Goal: Information Seeking & Learning: Learn about a topic

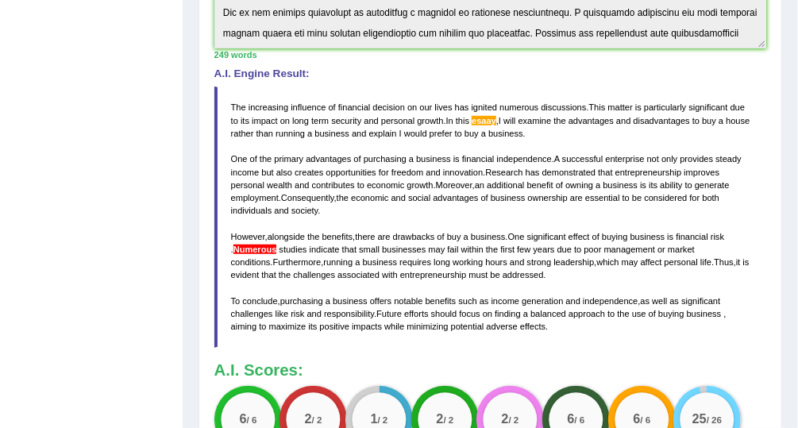
scroll to position [423, 0]
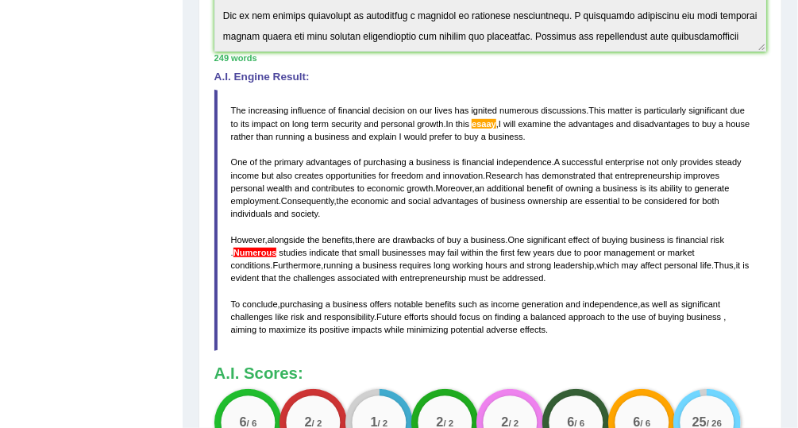
click at [169, 257] on div "Toggle navigation Home Practice Questions Speaking Practice Read Aloud Repeat S…" at bounding box center [399, 91] width 798 height 1029
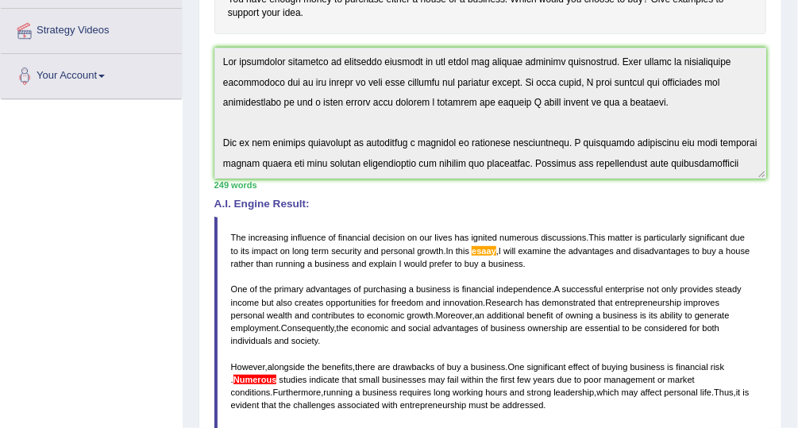
scroll to position [233, 0]
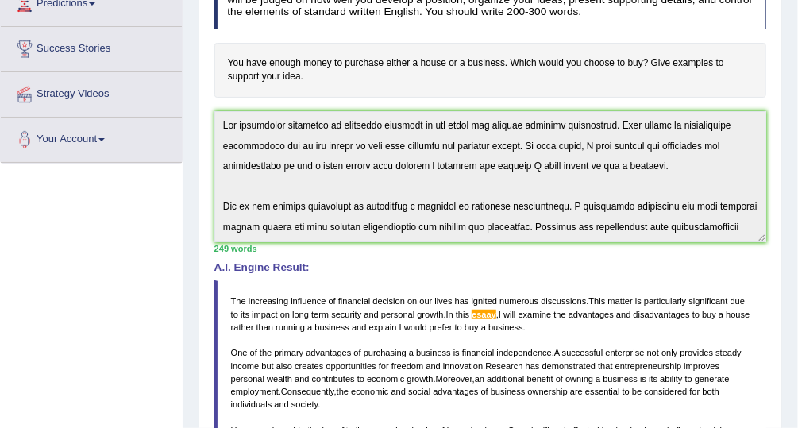
click at [125, 280] on div "Toggle navigation Home Practice Questions Speaking Practice Read Aloud Repeat S…" at bounding box center [399, 281] width 798 height 1029
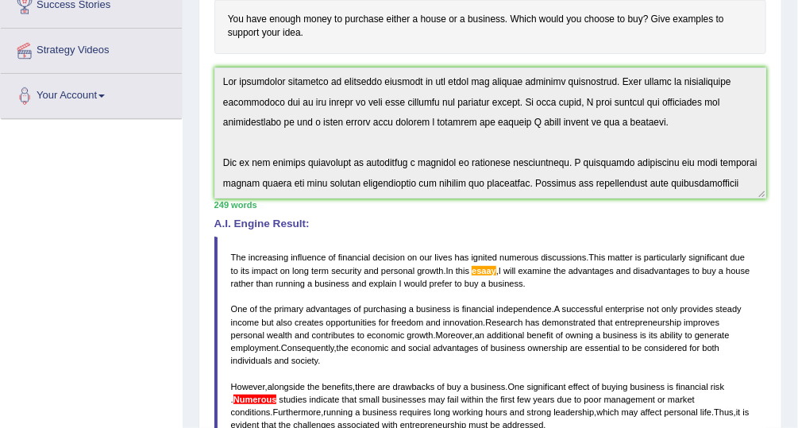
scroll to position [296, 0]
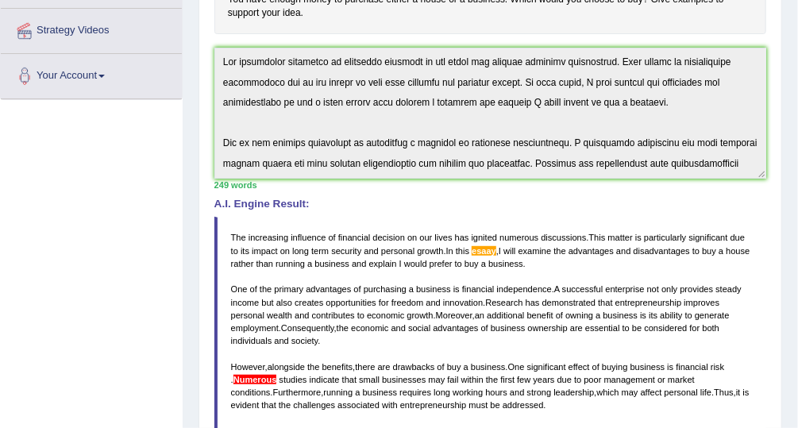
click at [197, 373] on div "Home Practice Writing: Write Essay House or Business « Prev Next » Report Quest…" at bounding box center [491, 202] width 616 height 997
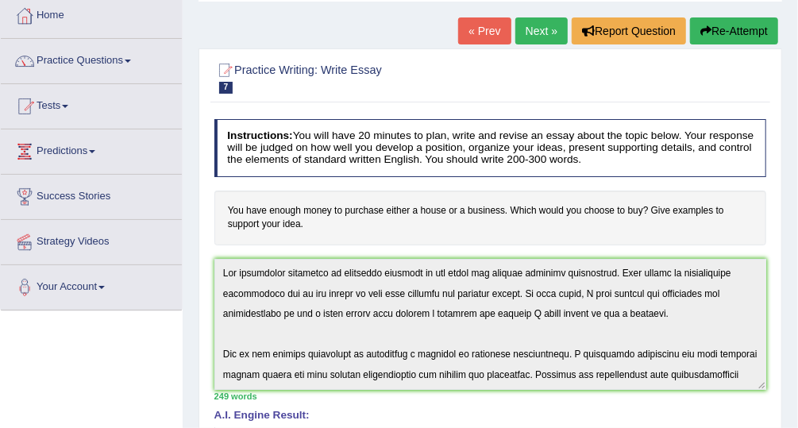
scroll to position [39, 0]
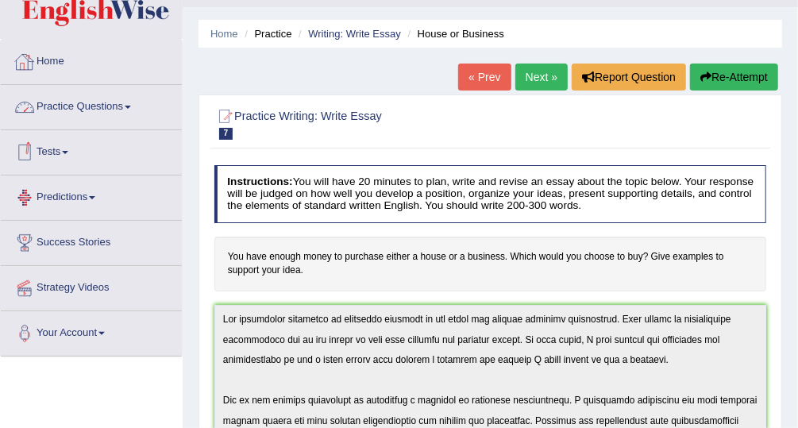
click at [90, 99] on link "Practice Questions" at bounding box center [91, 105] width 181 height 40
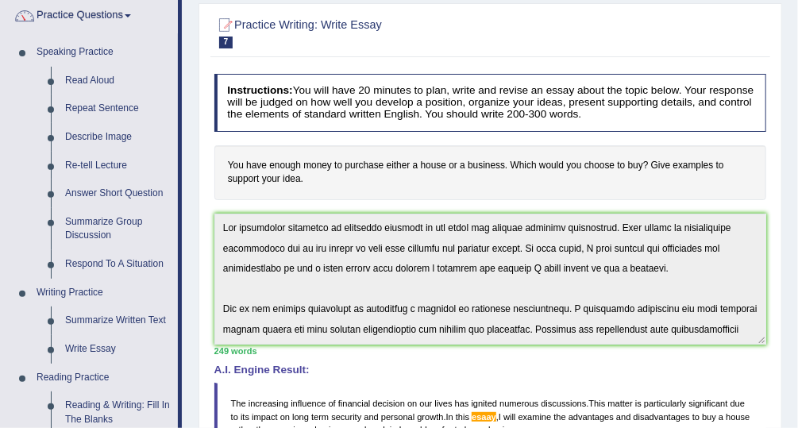
scroll to position [156, 0]
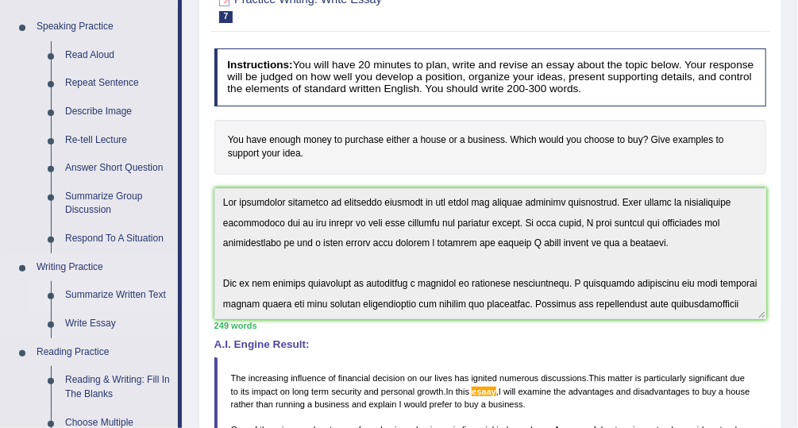
click at [145, 294] on link "Summarize Written Text" at bounding box center [118, 295] width 120 height 29
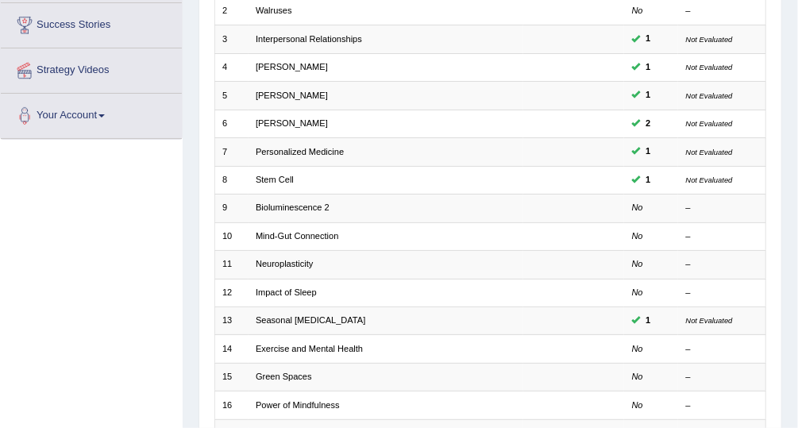
scroll to position [256, 0]
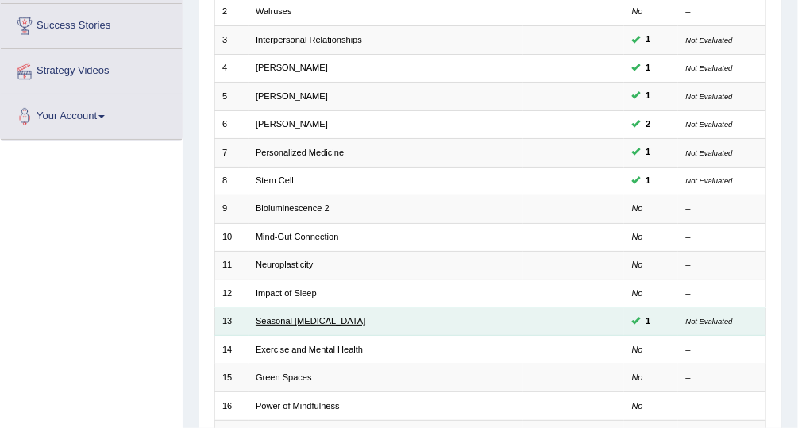
click at [327, 316] on link "Seasonal Affective Disorder" at bounding box center [311, 321] width 110 height 10
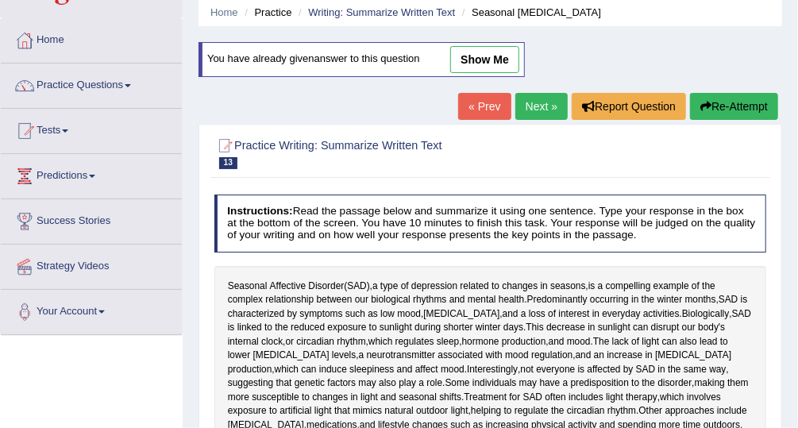
scroll to position [60, 0]
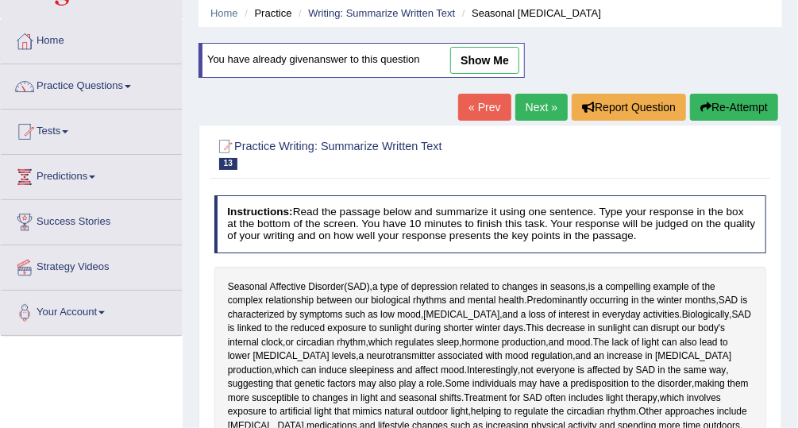
click at [485, 64] on link "show me" at bounding box center [484, 60] width 69 height 27
type textarea "SAD a type of depression related to changes in seasons, is a compelling example…"
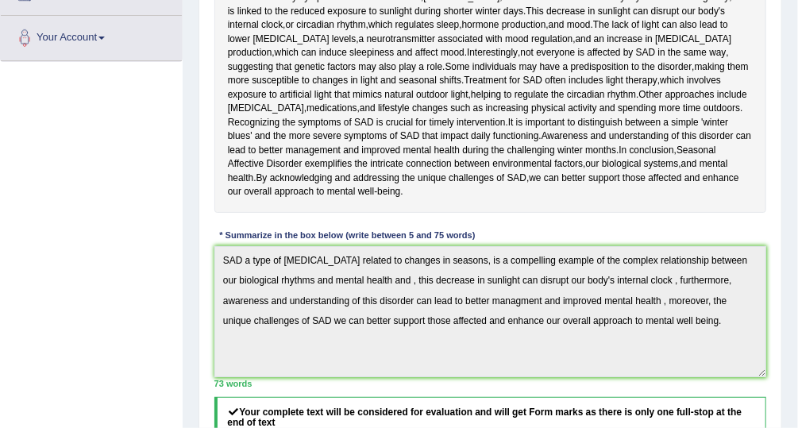
scroll to position [333, 0]
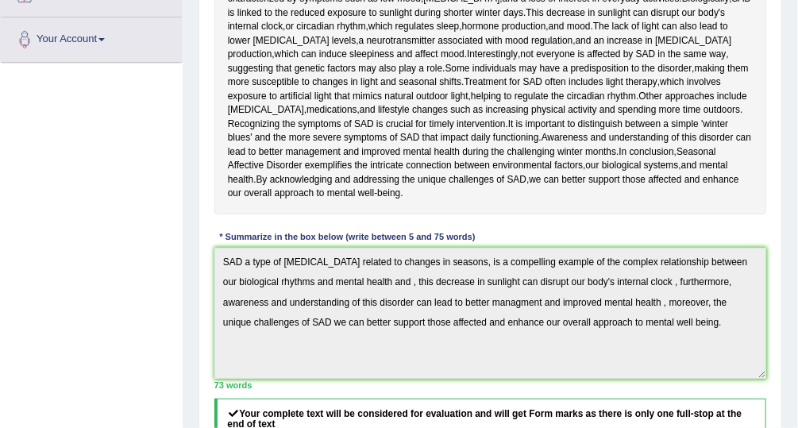
click at [187, 310] on div "Home Practice Writing: Summarize Written Text Seasonal Affective Disorder You h…" at bounding box center [491, 221] width 616 height 1109
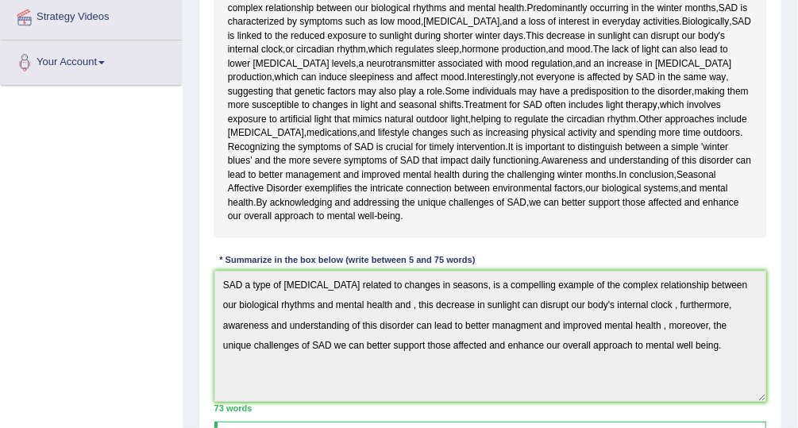
scroll to position [206, 0]
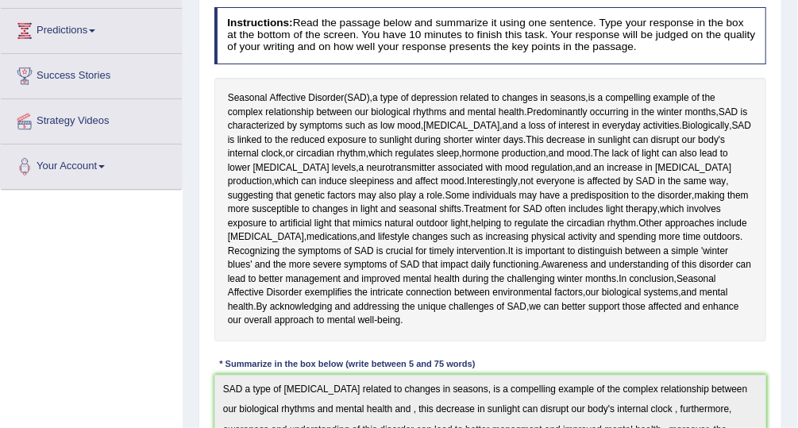
click at [141, 331] on div "Toggle navigation Home Practice Questions Speaking Practice Read Aloud Repeat S…" at bounding box center [399, 364] width 798 height 1141
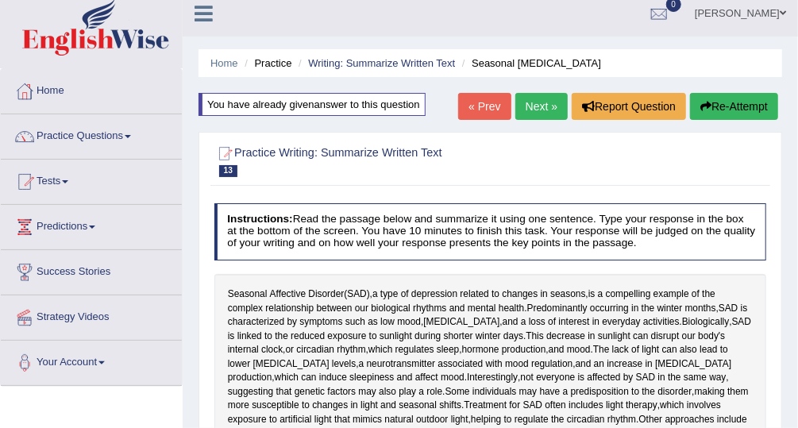
scroll to position [0, 0]
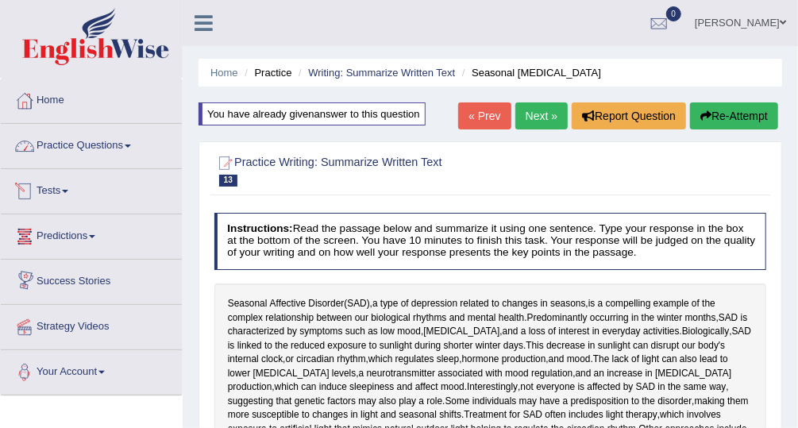
click at [91, 142] on link "Practice Questions" at bounding box center [91, 144] width 181 height 40
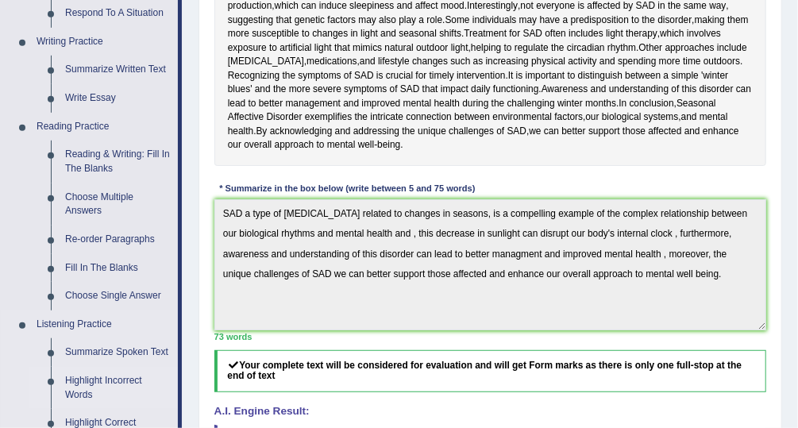
scroll to position [635, 0]
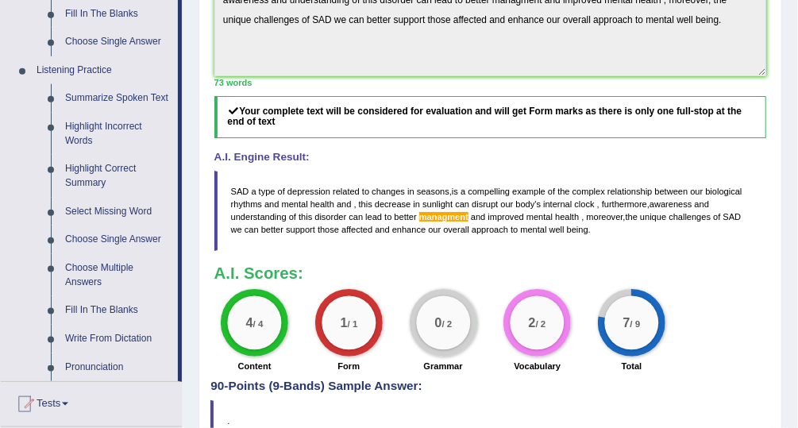
click at [562, 338] on div "2 / 2" at bounding box center [538, 323] width 68 height 68
click at [95, 173] on link "Highlight Correct Summary" at bounding box center [118, 176] width 120 height 42
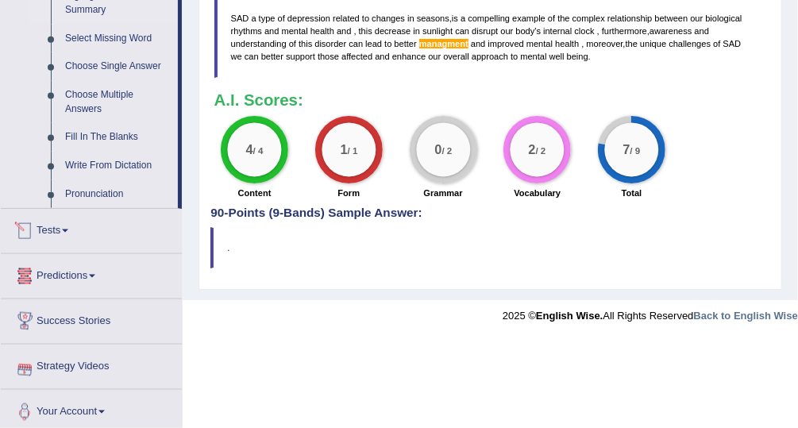
scroll to position [813, 0]
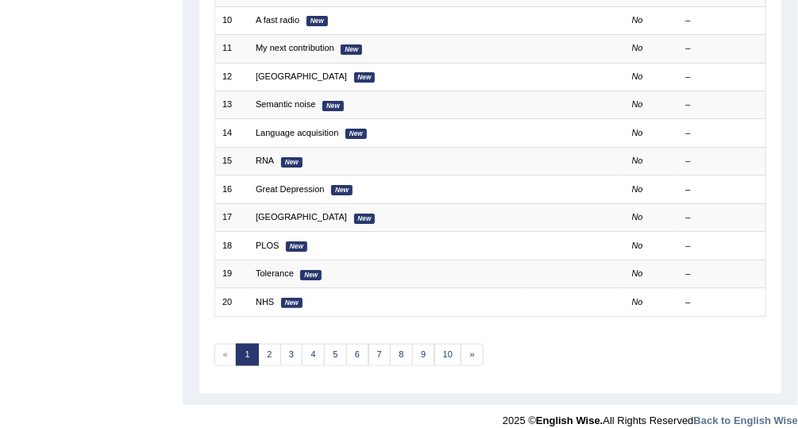
scroll to position [481, 0]
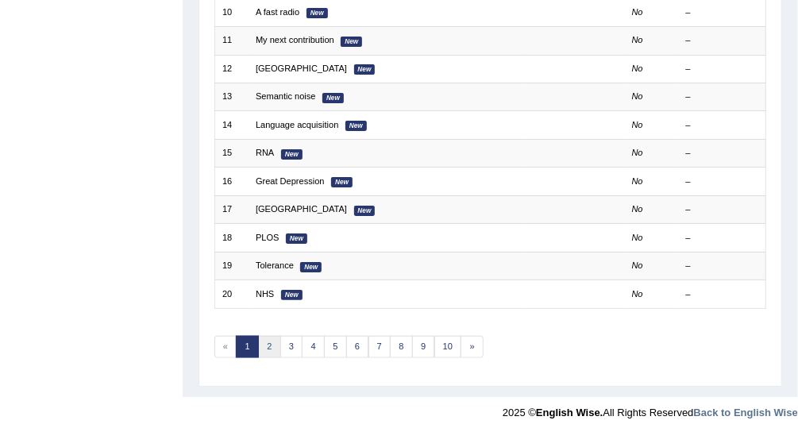
click at [264, 336] on link "2" at bounding box center [269, 347] width 23 height 22
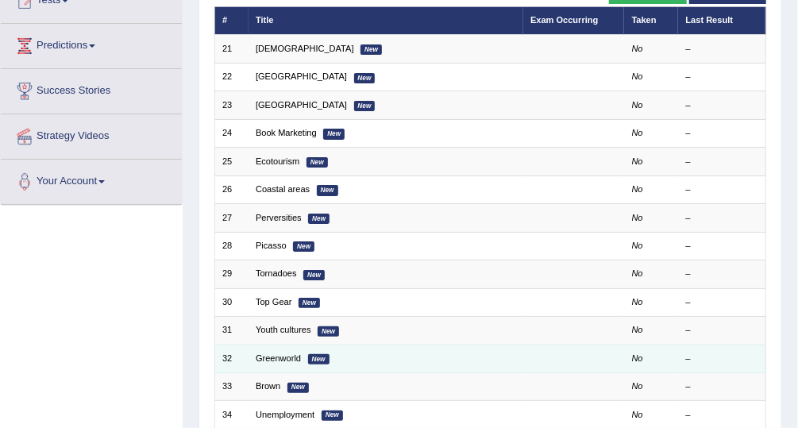
scroll to position [254, 0]
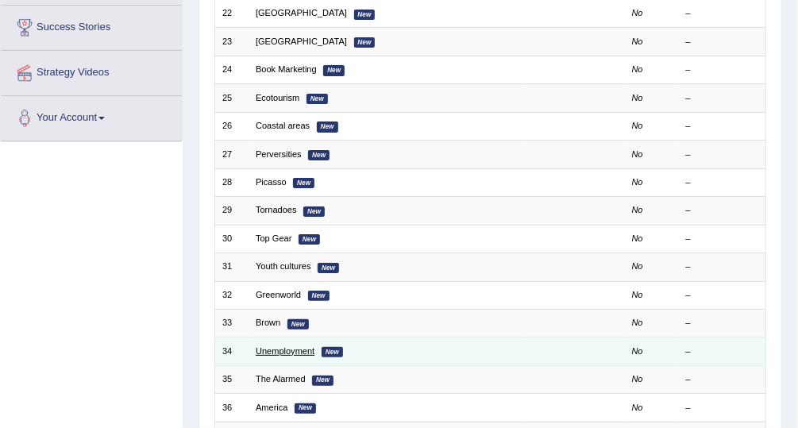
click at [276, 346] on link "Unemployment" at bounding box center [285, 351] width 59 height 10
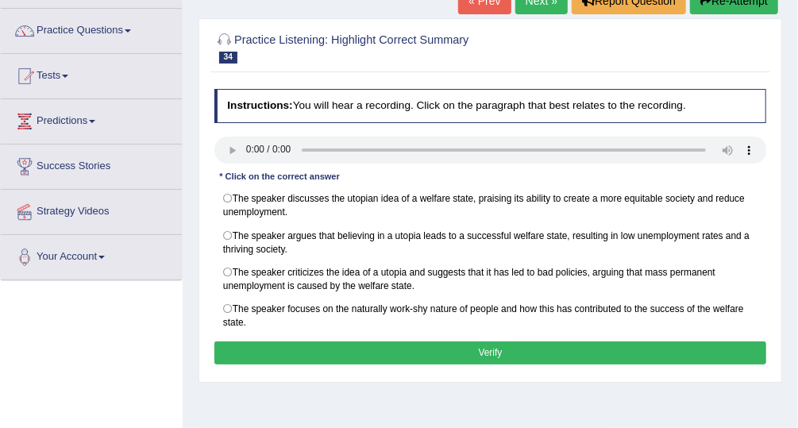
scroll to position [127, 0]
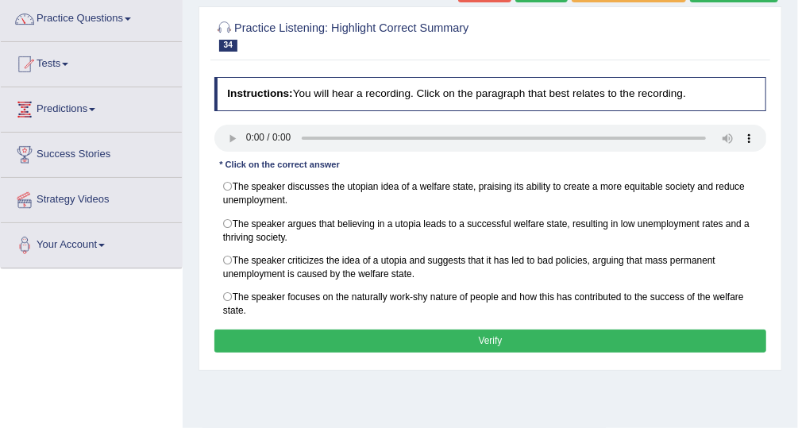
click at [665, 32] on div at bounding box center [490, 34] width 553 height 41
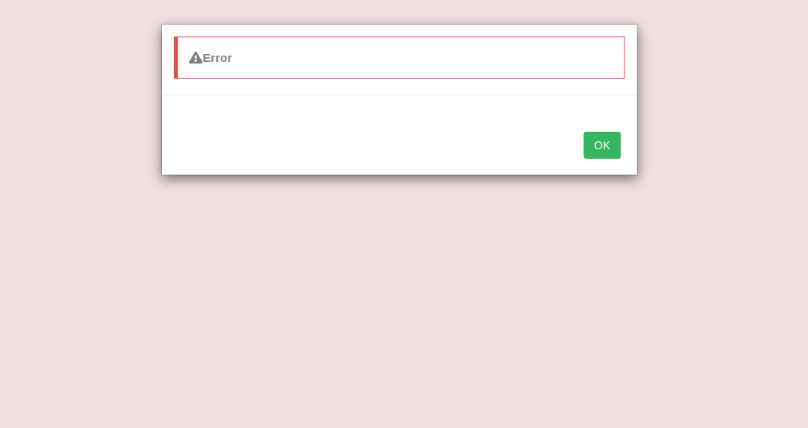
click at [607, 149] on button "OK" at bounding box center [602, 145] width 37 height 27
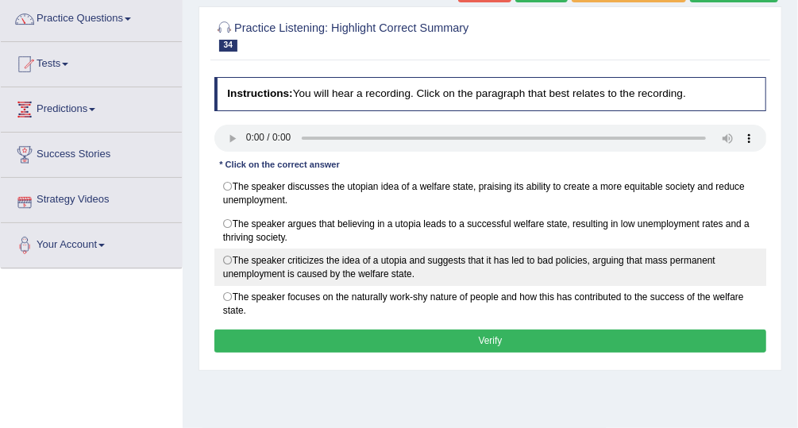
click at [224, 257] on label "The speaker criticizes the idea of a utopia and suggests that it has led to bad…" at bounding box center [490, 267] width 553 height 37
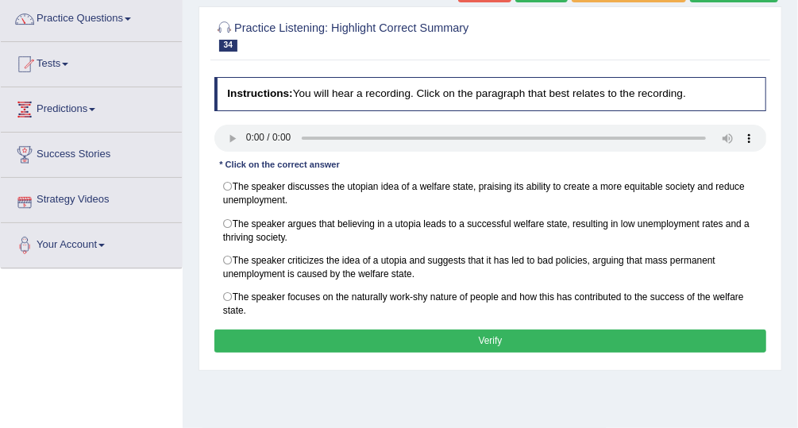
radio input "true"
click at [468, 337] on button "Verify" at bounding box center [490, 341] width 553 height 23
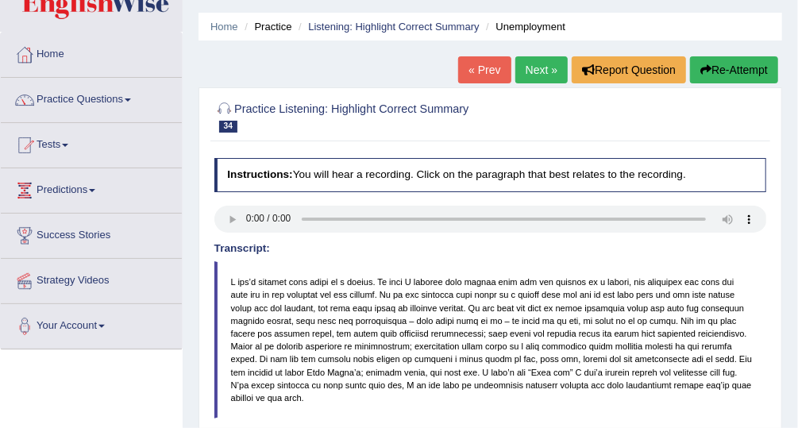
scroll to position [0, 0]
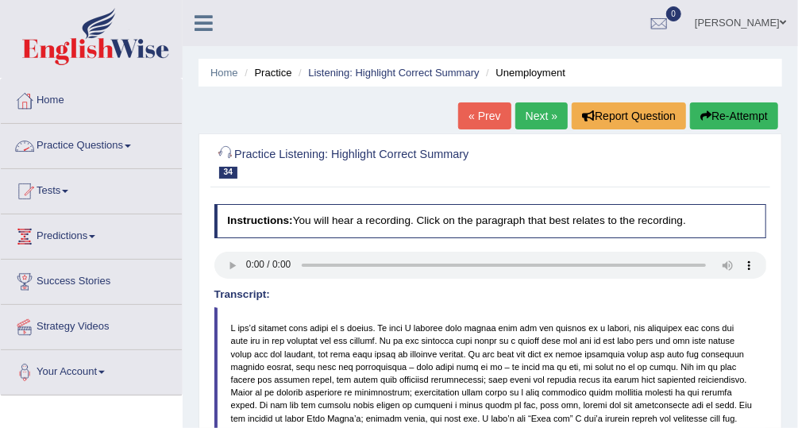
click at [96, 142] on link "Practice Questions" at bounding box center [91, 144] width 181 height 40
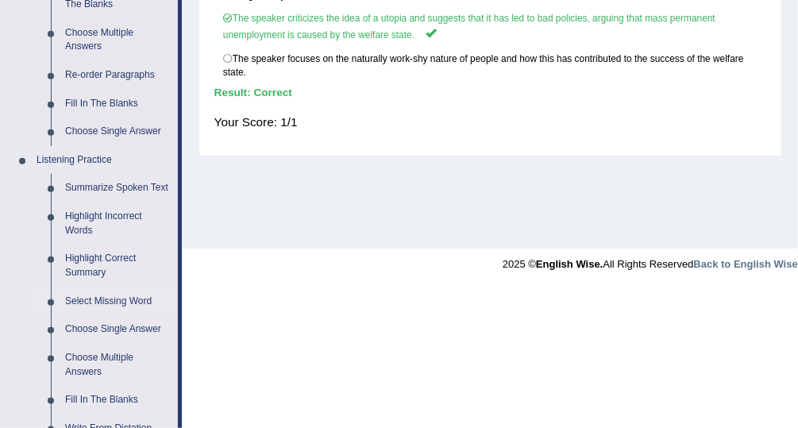
scroll to position [572, 0]
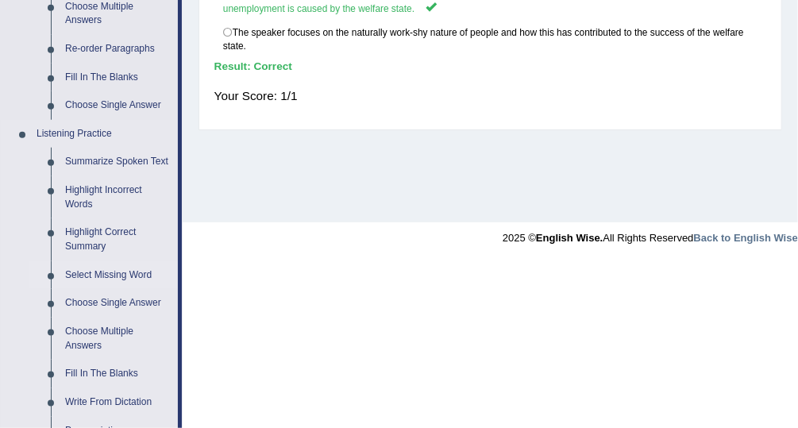
click at [110, 273] on link "Select Missing Word" at bounding box center [118, 275] width 120 height 29
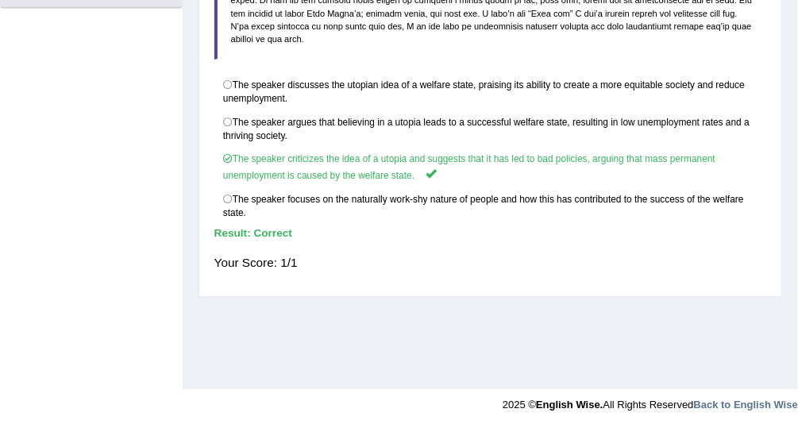
scroll to position [245, 0]
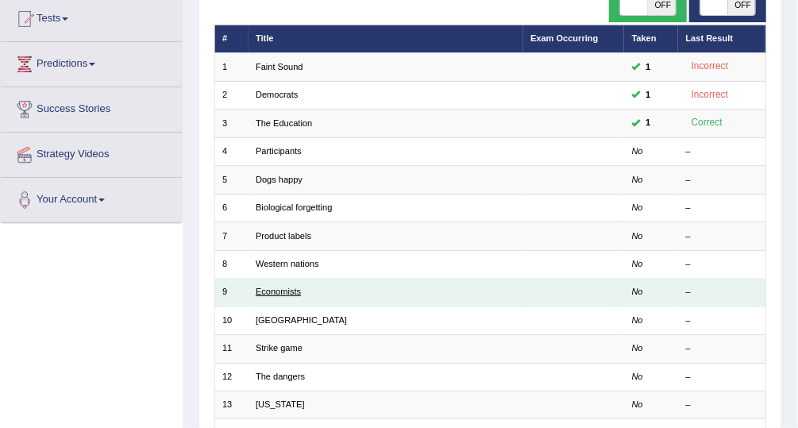
scroll to position [481, 0]
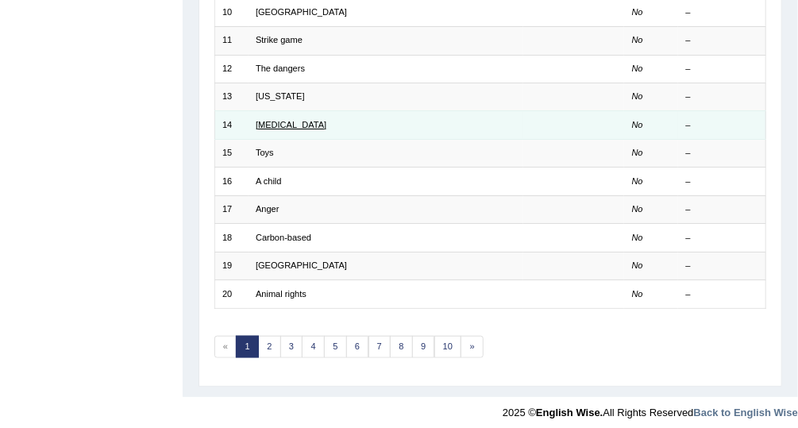
click at [261, 120] on link "[MEDICAL_DATA]" at bounding box center [291, 125] width 71 height 10
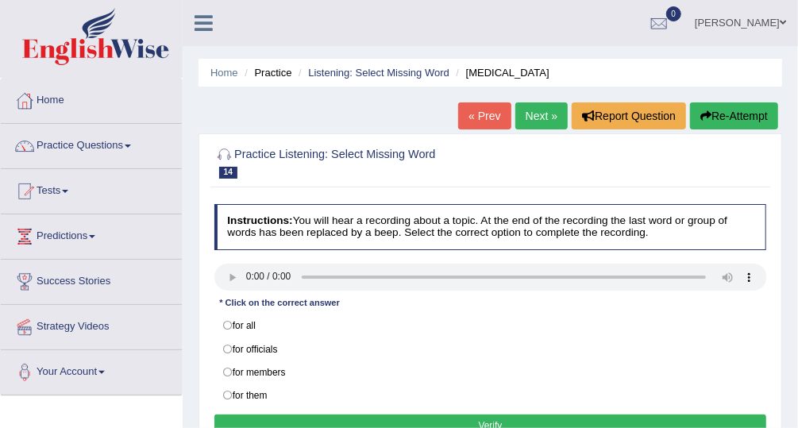
scroll to position [64, 0]
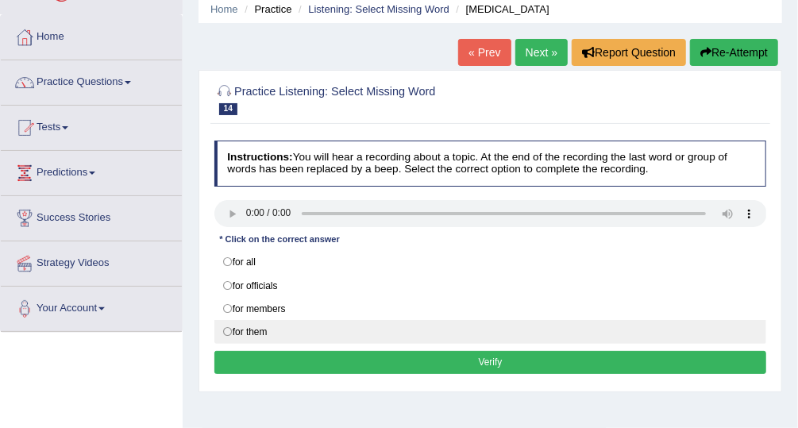
click at [261, 323] on label "for them" at bounding box center [490, 332] width 553 height 24
radio input "true"
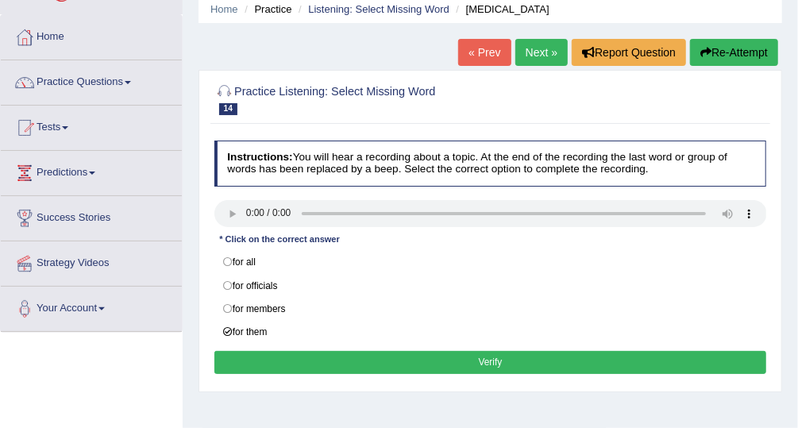
click at [474, 357] on button "Verify" at bounding box center [490, 362] width 553 height 23
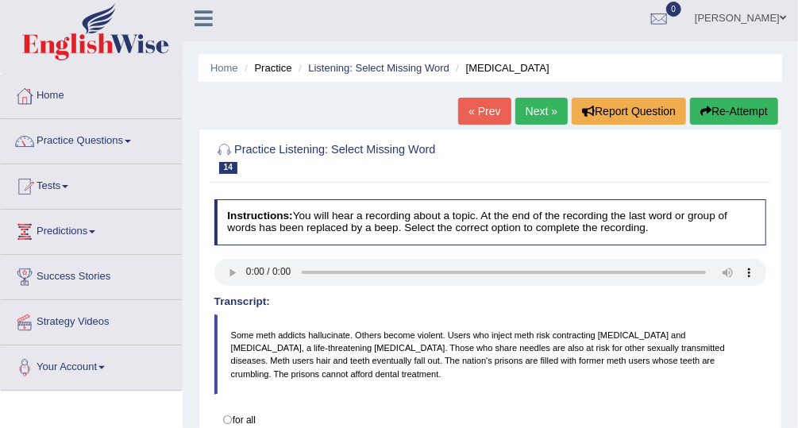
scroll to position [0, 0]
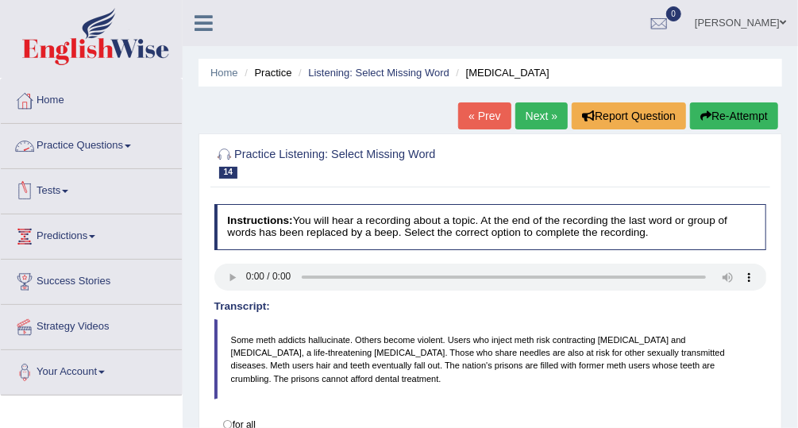
click at [105, 143] on link "Practice Questions" at bounding box center [91, 144] width 181 height 40
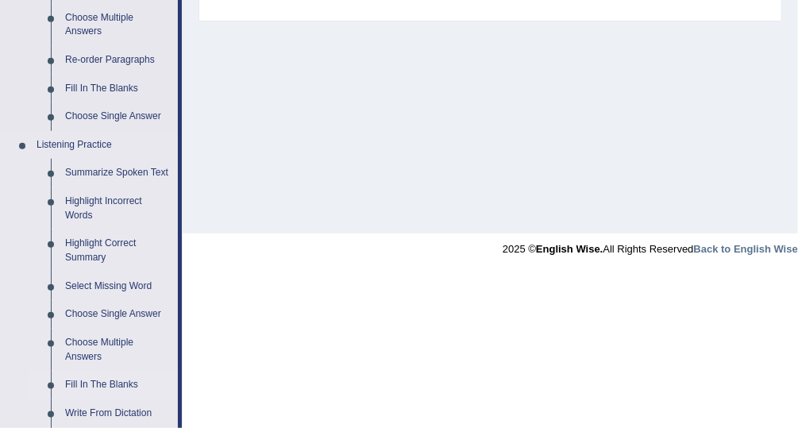
scroll to position [572, 0]
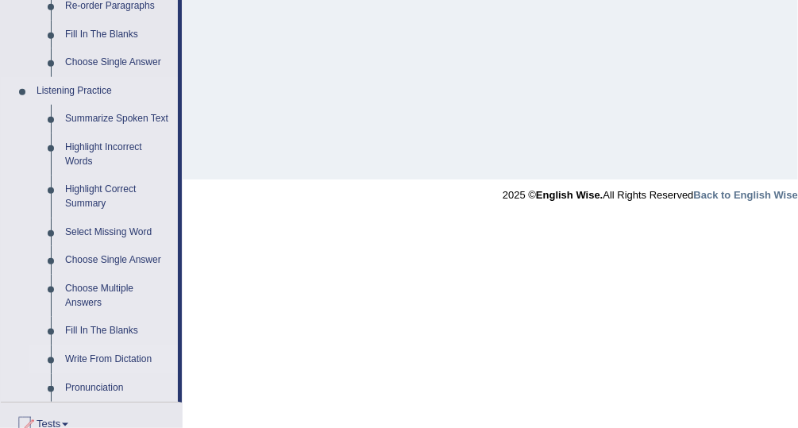
scroll to position [635, 0]
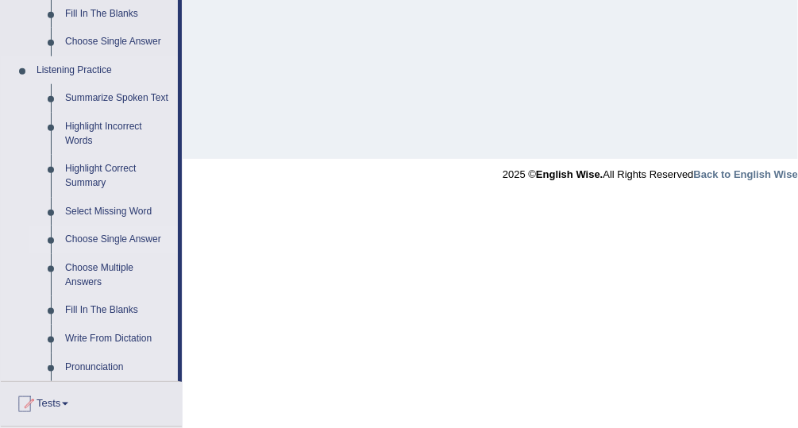
click at [114, 234] on link "Choose Single Answer" at bounding box center [118, 240] width 120 height 29
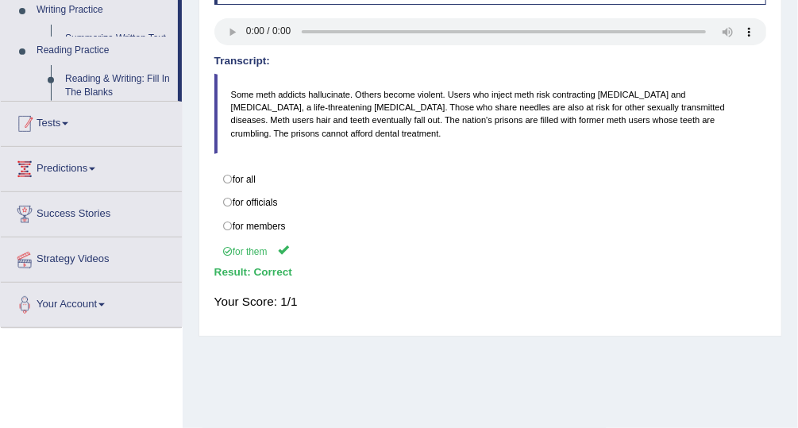
scroll to position [180, 0]
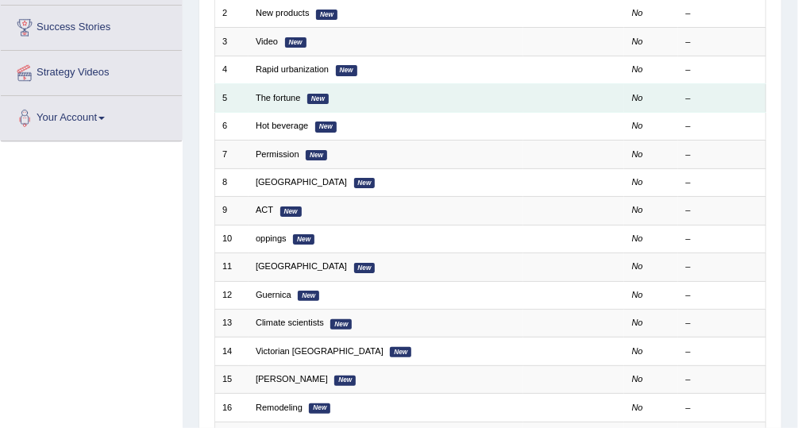
scroll to position [481, 0]
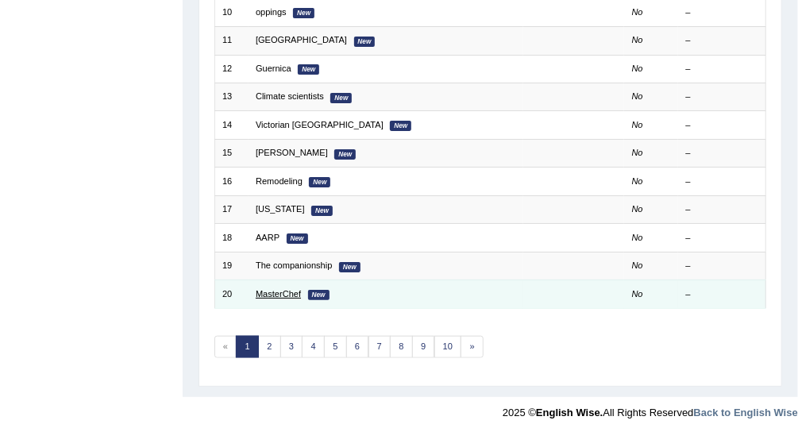
click at [285, 289] on link "MasterChef" at bounding box center [278, 294] width 45 height 10
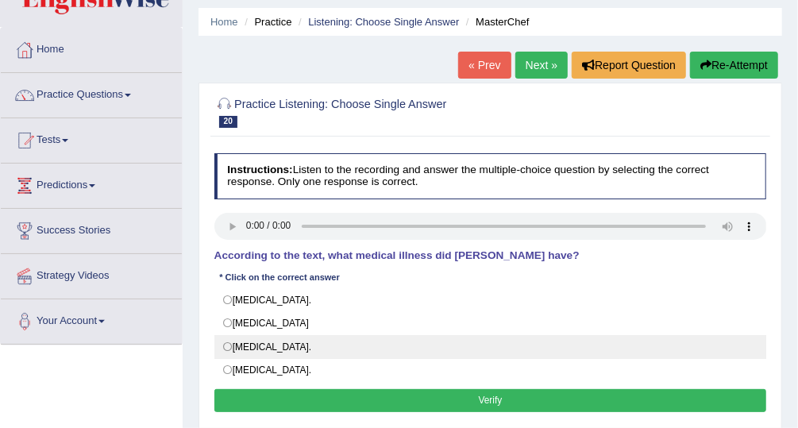
scroll to position [127, 0]
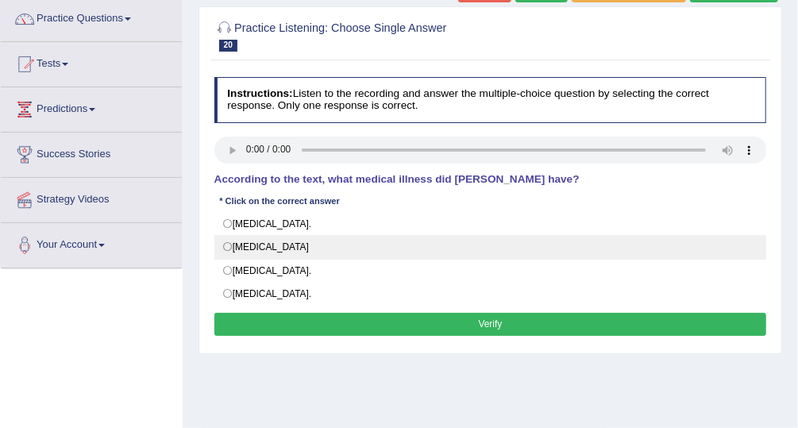
click at [227, 244] on label "Neuromyelitis optica" at bounding box center [490, 247] width 553 height 24
radio input "true"
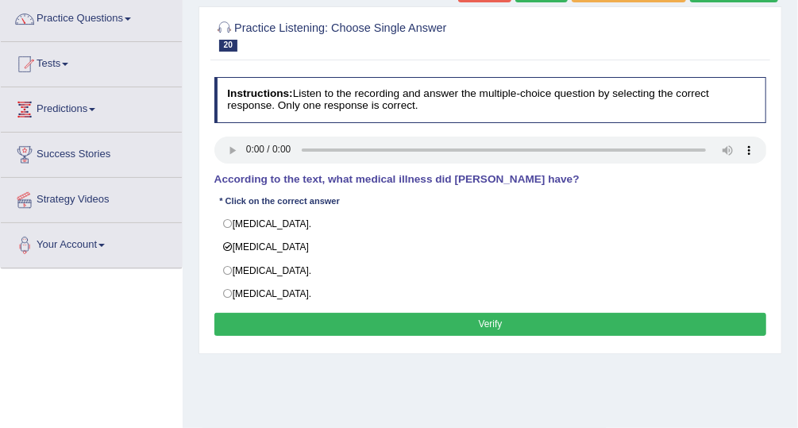
click at [428, 315] on button "Verify" at bounding box center [490, 324] width 553 height 23
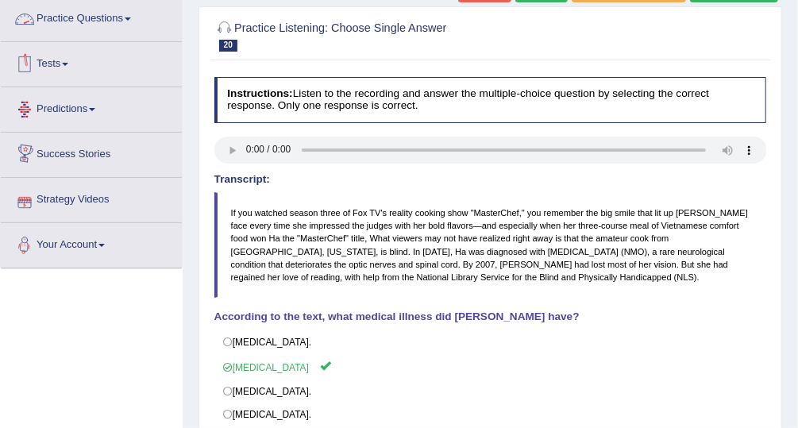
click at [106, 14] on link "Practice Questions" at bounding box center [91, 17] width 181 height 40
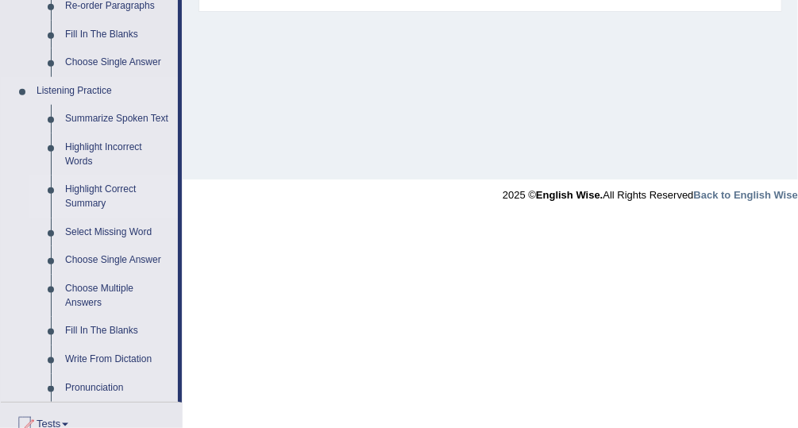
scroll to position [635, 0]
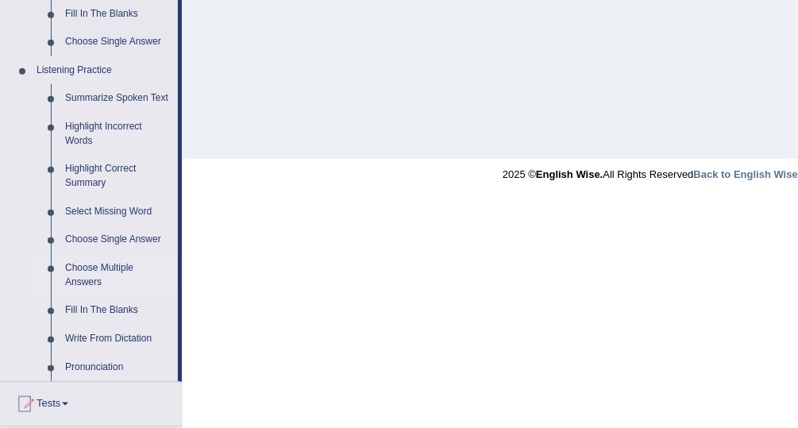
click at [109, 264] on link "Choose Multiple Answers" at bounding box center [118, 275] width 120 height 42
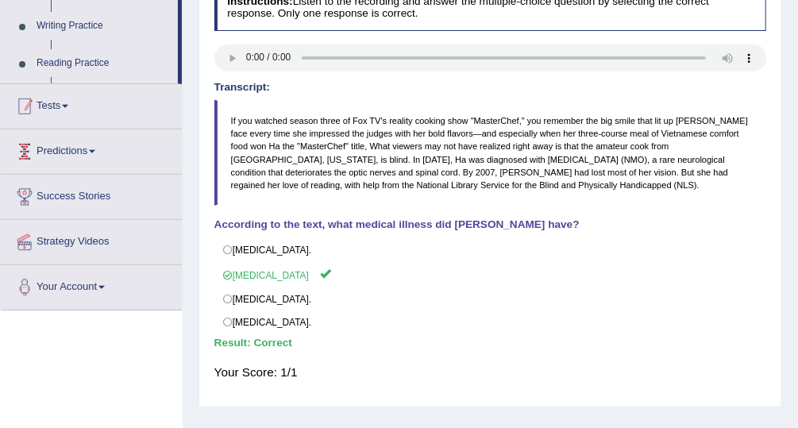
scroll to position [197, 0]
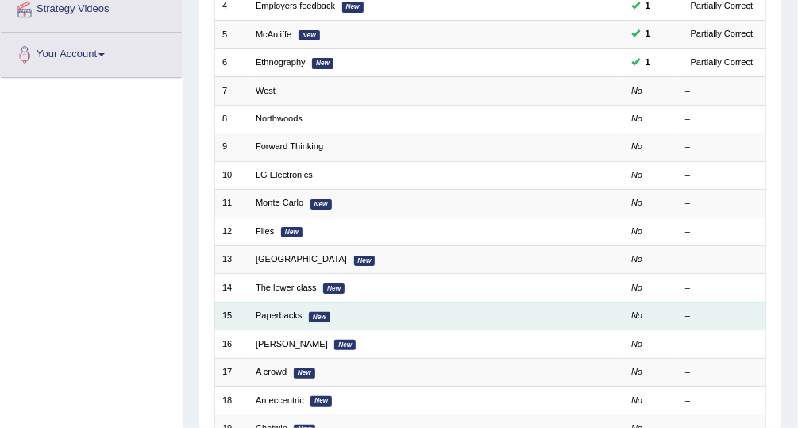
scroll to position [381, 0]
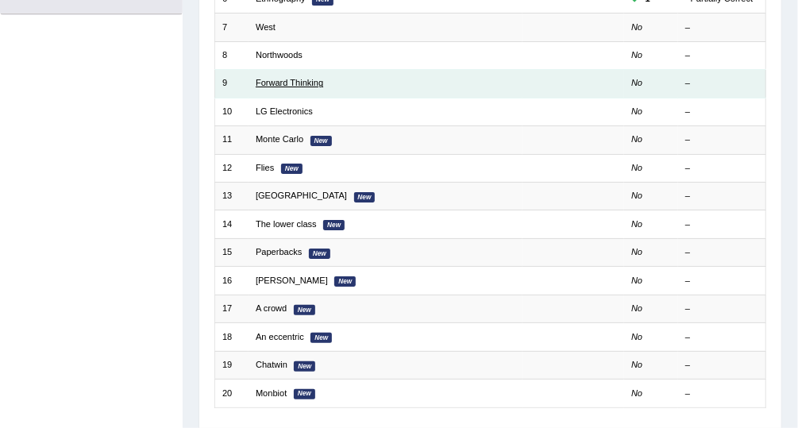
click at [295, 79] on link "Forward Thinking" at bounding box center [290, 83] width 68 height 10
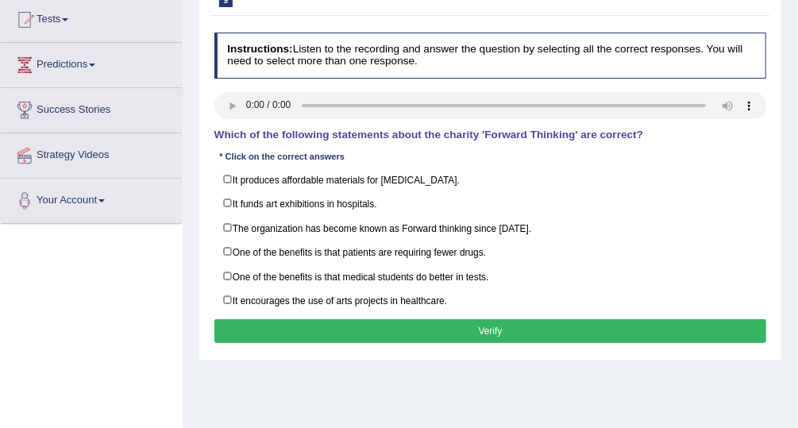
scroll to position [191, 0]
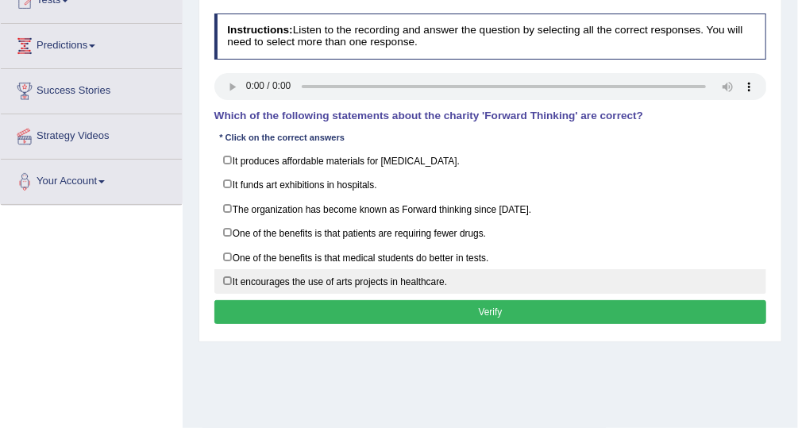
click at [228, 270] on label "It encourages the use of arts projects in healthcare." at bounding box center [490, 281] width 553 height 25
checkbox input "true"
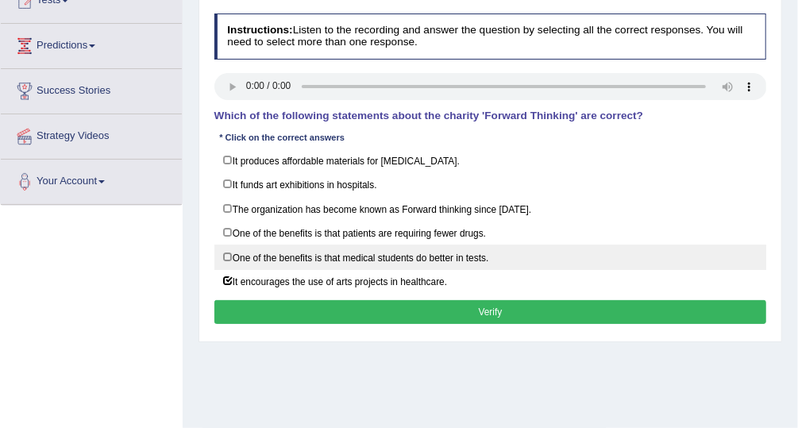
click at [226, 249] on label "One of the benefits is that medical students do better in tests." at bounding box center [490, 257] width 553 height 25
checkbox input "true"
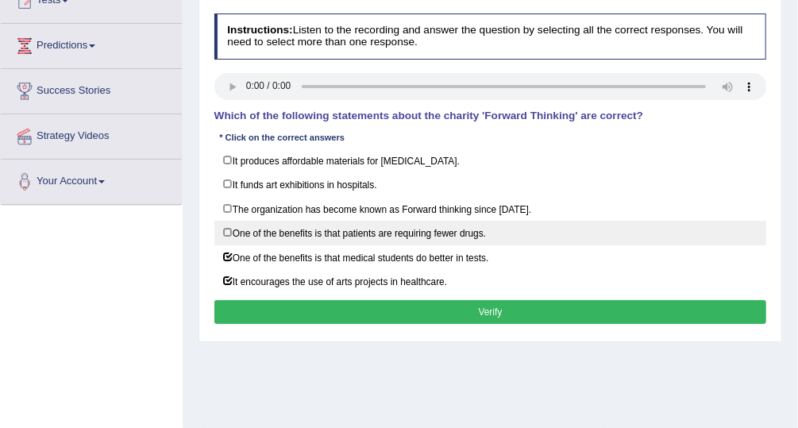
click at [224, 226] on label "One of the benefits is that patients are requiring fewer drugs." at bounding box center [490, 233] width 553 height 25
checkbox input "true"
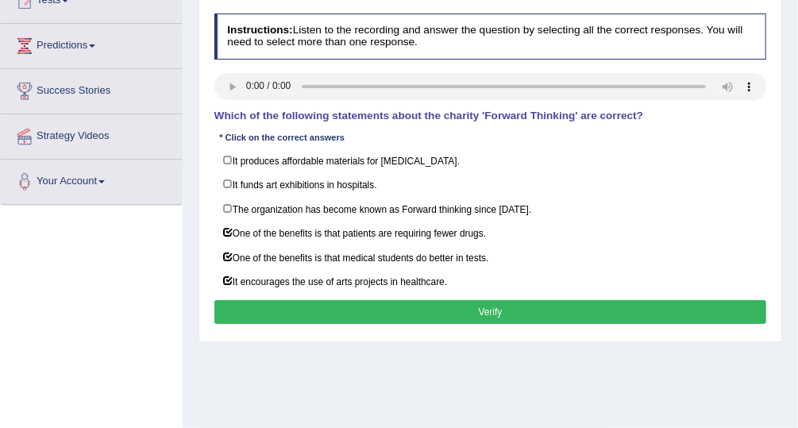
click at [461, 307] on button "Verify" at bounding box center [490, 311] width 553 height 23
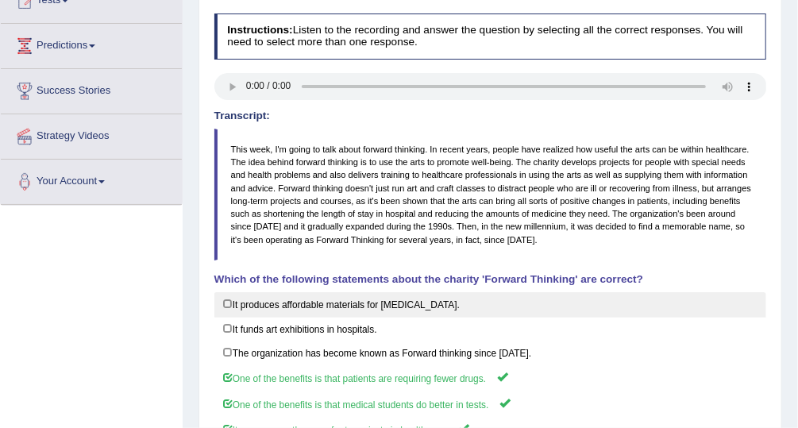
click at [460, 307] on label "It produces affordable materials for [MEDICAL_DATA]." at bounding box center [490, 304] width 553 height 25
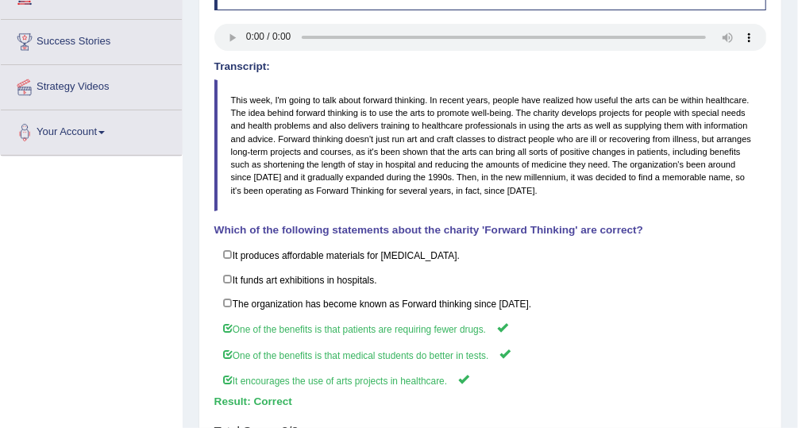
scroll to position [254, 0]
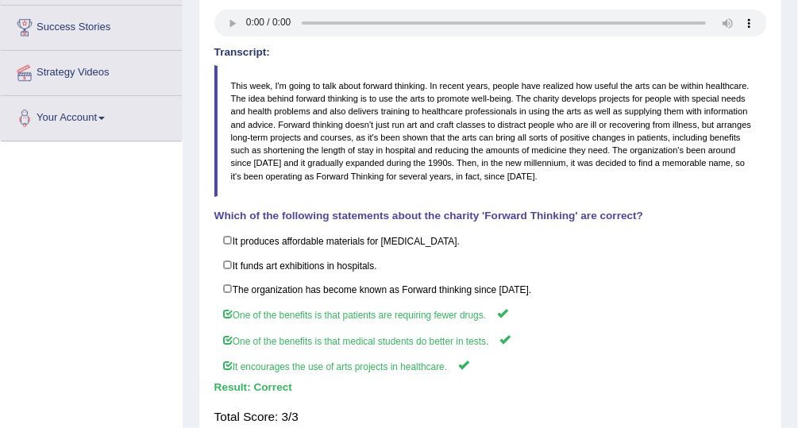
click at [120, 262] on div "Toggle navigation Home Practice Questions Speaking Practice Read Aloud Repeat S…" at bounding box center [399, 159] width 798 height 826
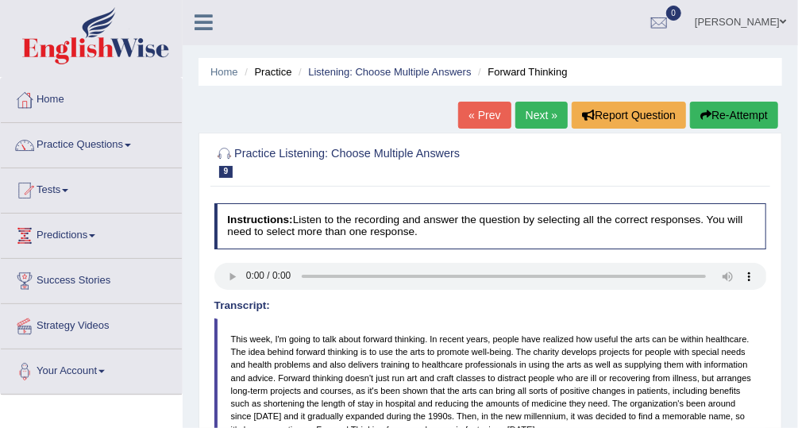
scroll to position [0, 0]
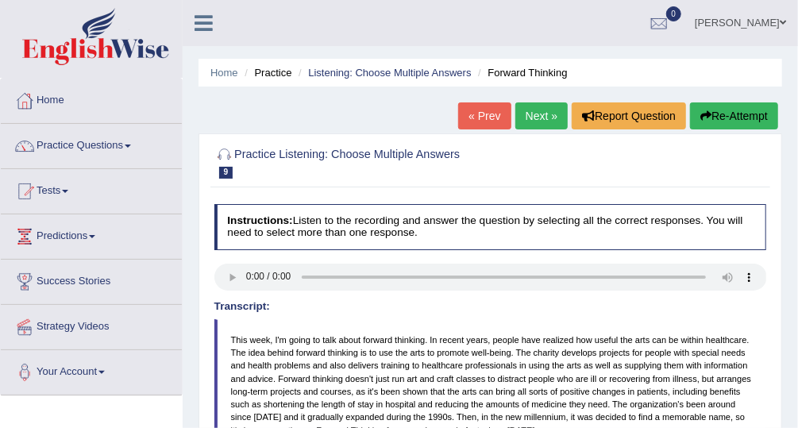
click at [68, 187] on link "Tests" at bounding box center [91, 189] width 181 height 40
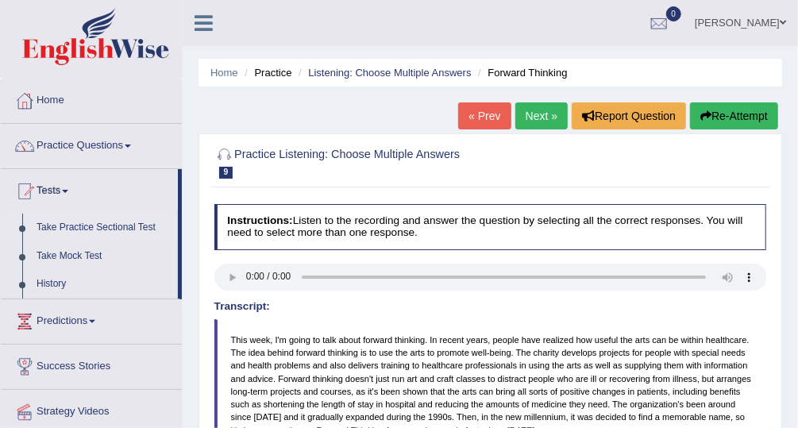
click at [142, 228] on link "Take Practice Sectional Test" at bounding box center [103, 228] width 149 height 29
